Goal: Transaction & Acquisition: Subscribe to service/newsletter

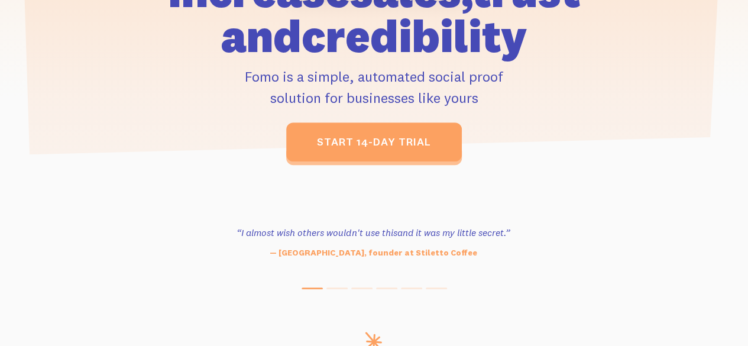
scroll to position [374, 0]
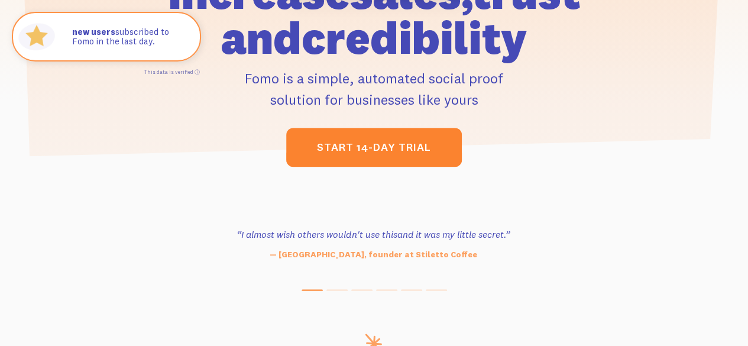
click at [386, 147] on link "start 14-day trial" at bounding box center [374, 147] width 176 height 39
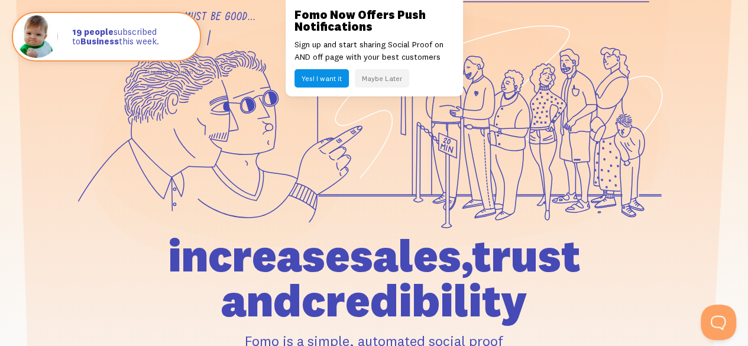
scroll to position [101, 0]
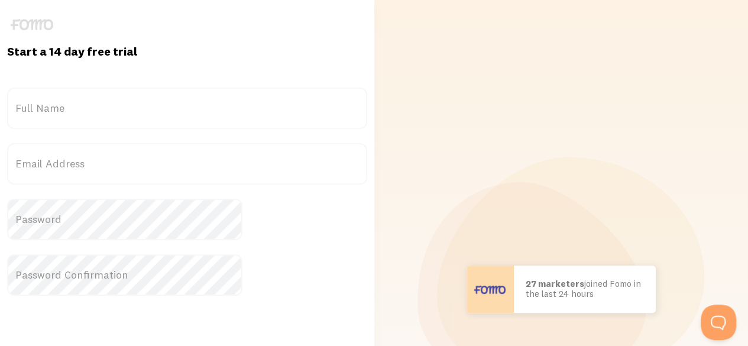
click at [157, 90] on label "Full Name" at bounding box center [187, 108] width 360 height 41
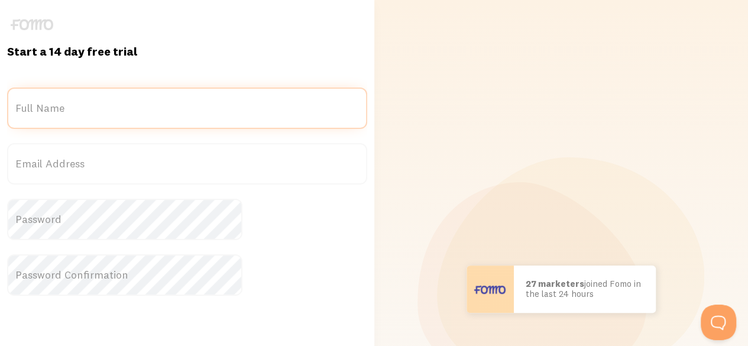
click at [157, 90] on input "Full Name" at bounding box center [187, 108] width 360 height 41
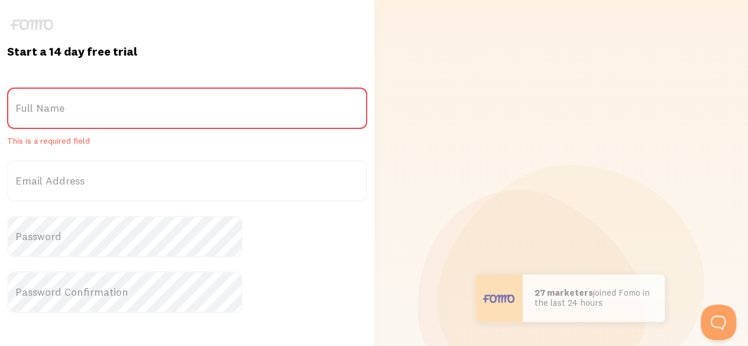
click at [161, 116] on label "Full Name" at bounding box center [187, 108] width 360 height 41
click at [161, 116] on input "Full Name" at bounding box center [187, 108] width 360 height 41
